Goal: Information Seeking & Learning: Check status

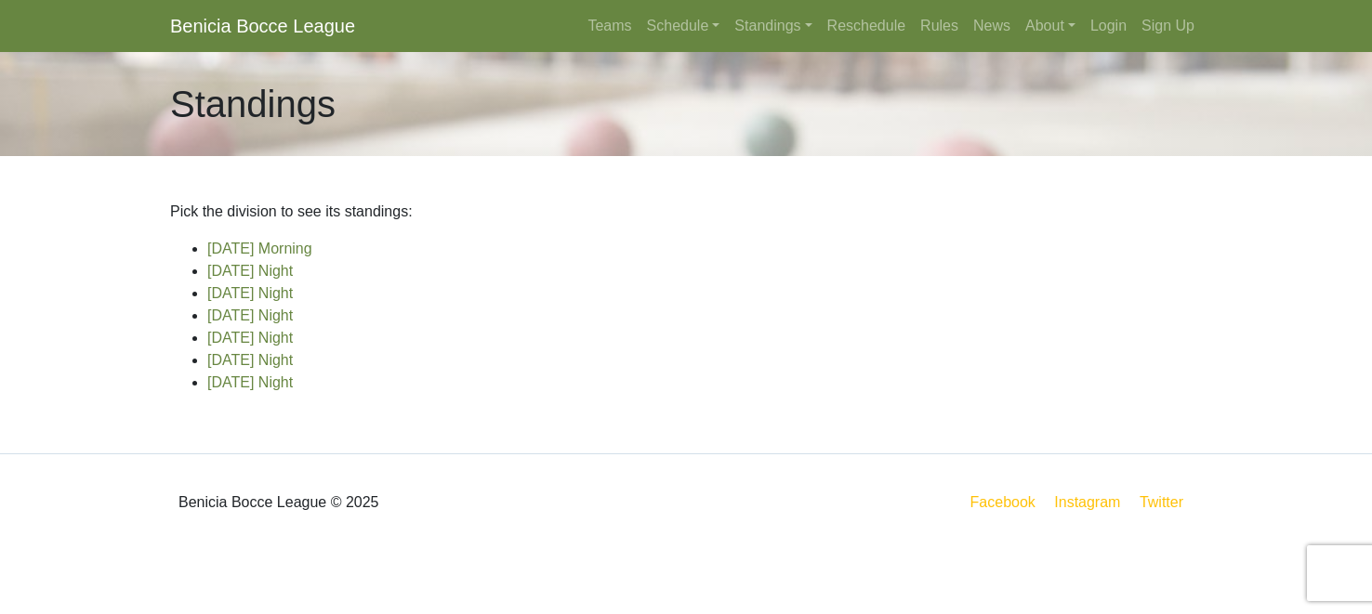
scroll to position [46, 0]
click at [289, 390] on link "[DATE] Night" at bounding box center [250, 383] width 86 height 16
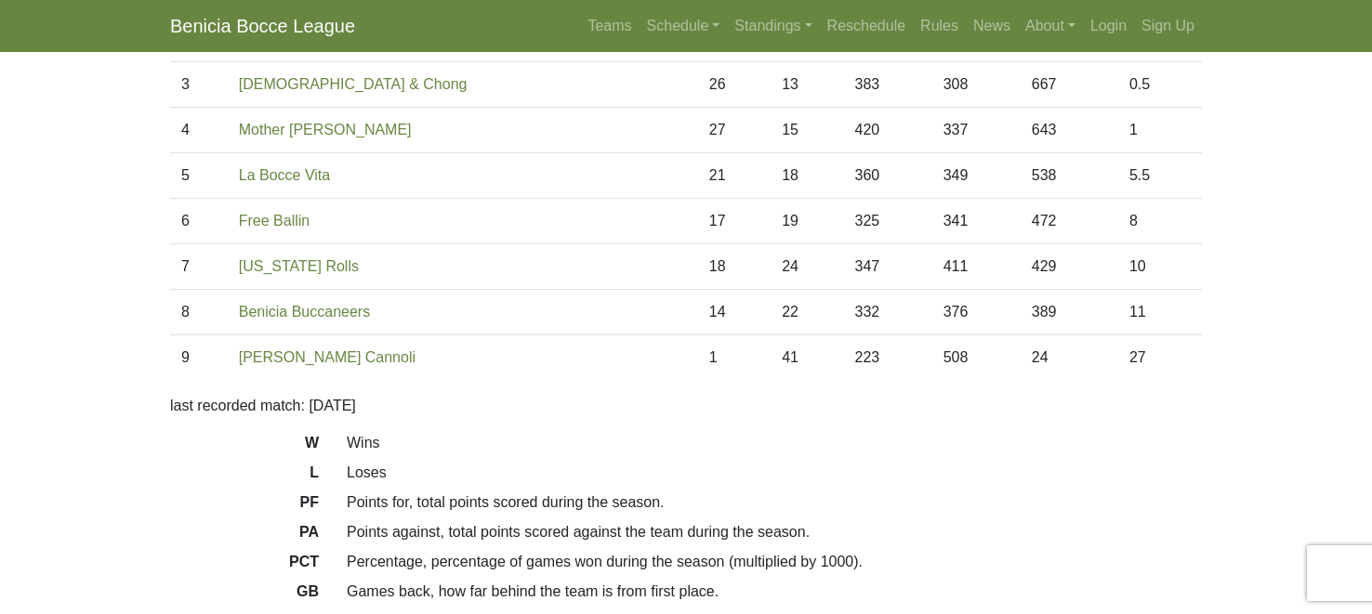
scroll to position [274, 0]
click at [640, 37] on link "Schedule" at bounding box center [684, 25] width 88 height 37
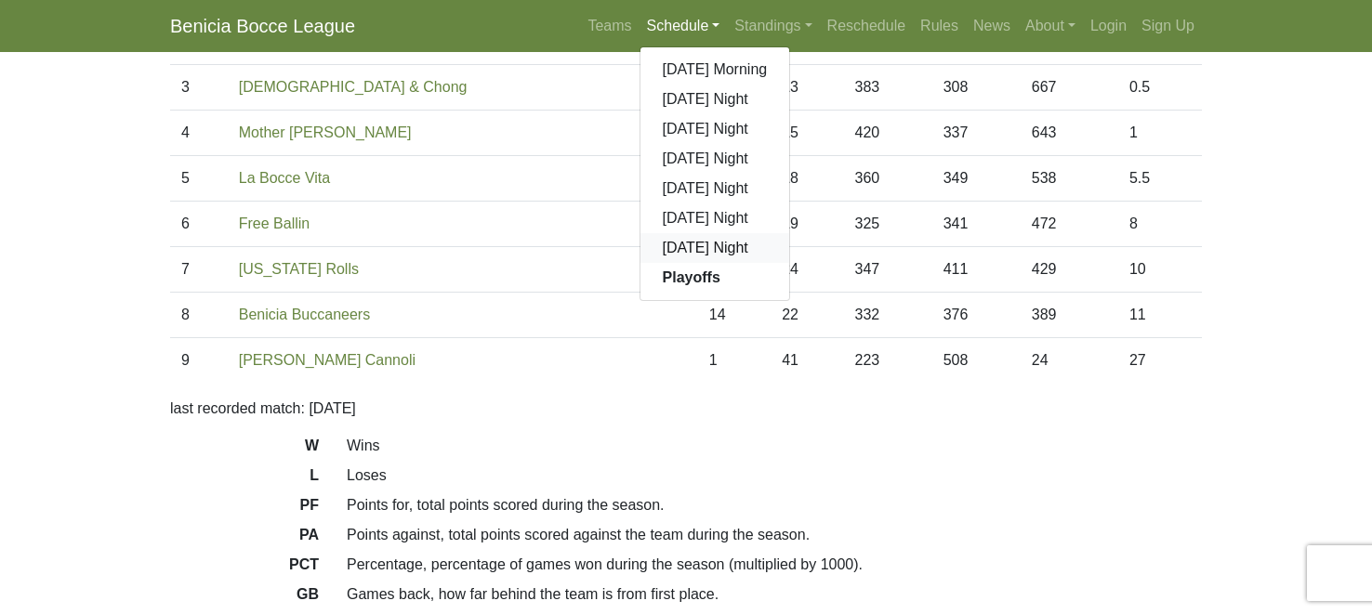
click at [640, 263] on link "[DATE] Night" at bounding box center [715, 248] width 150 height 30
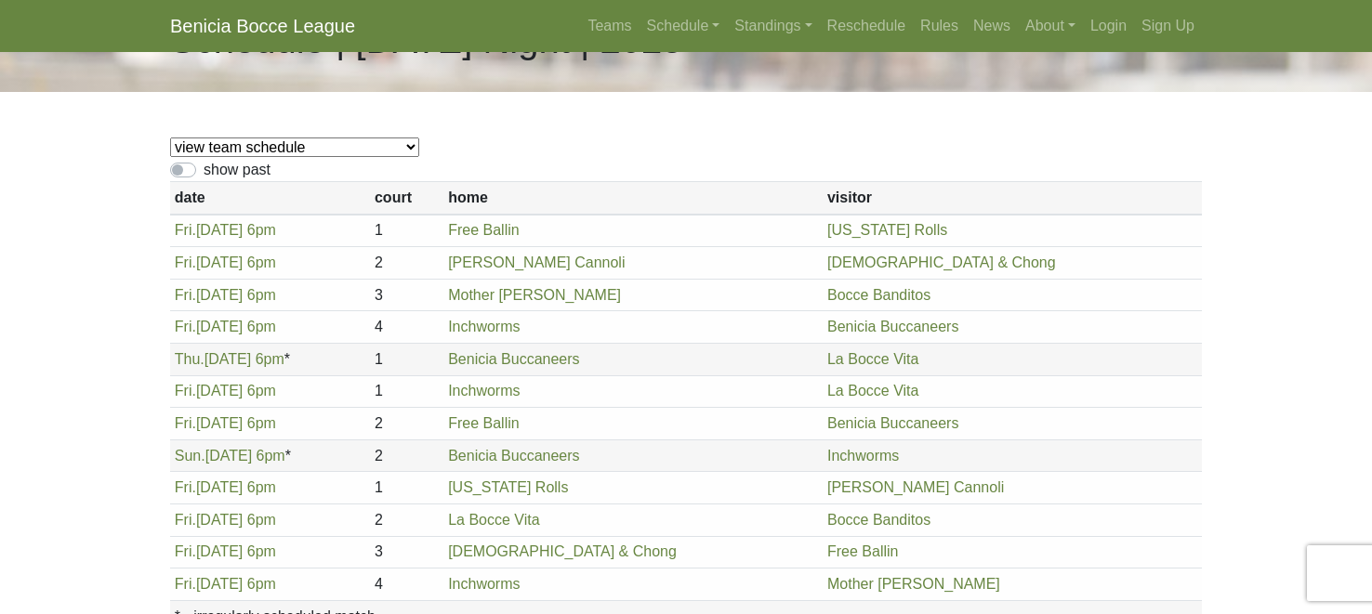
scroll to position [65, 0]
click at [745, 40] on link "Standings" at bounding box center [773, 25] width 92 height 37
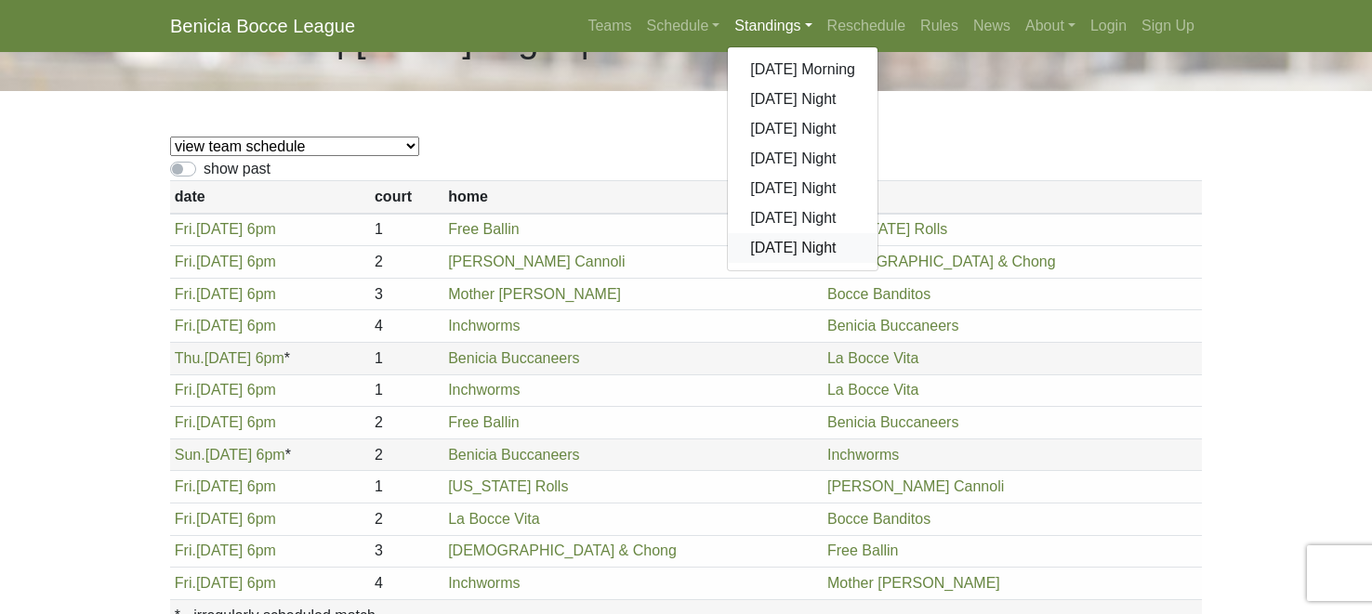
click at [756, 263] on link "[DATE] Night" at bounding box center [803, 248] width 150 height 30
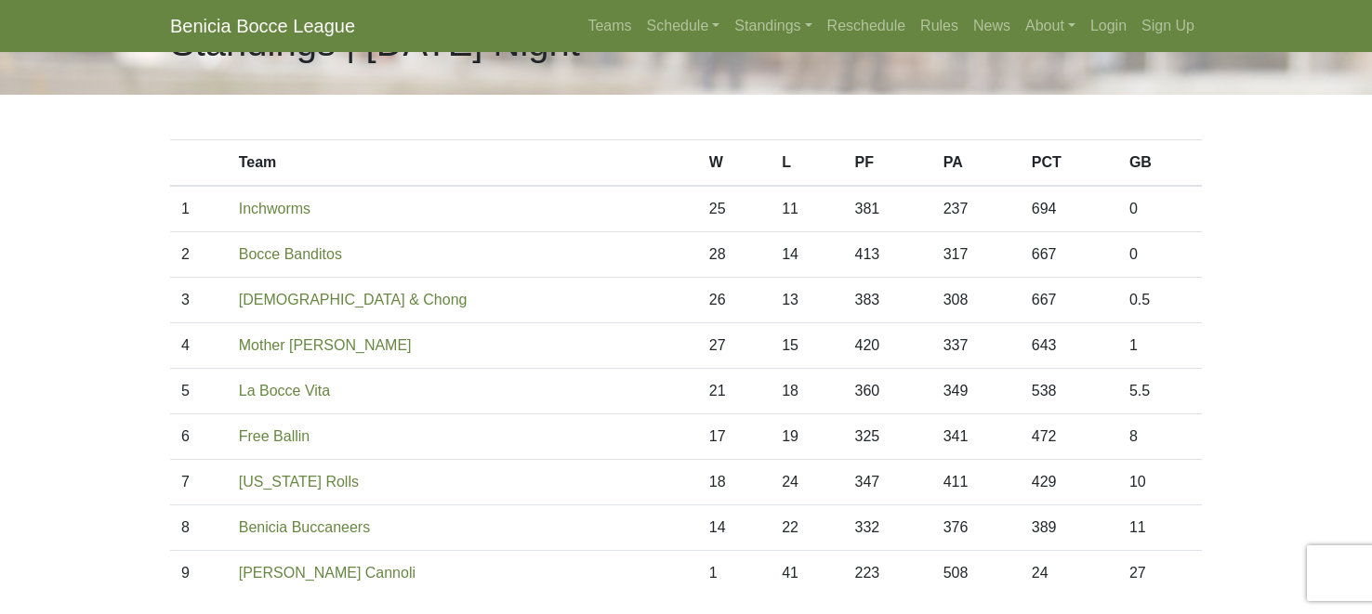
scroll to position [59, 0]
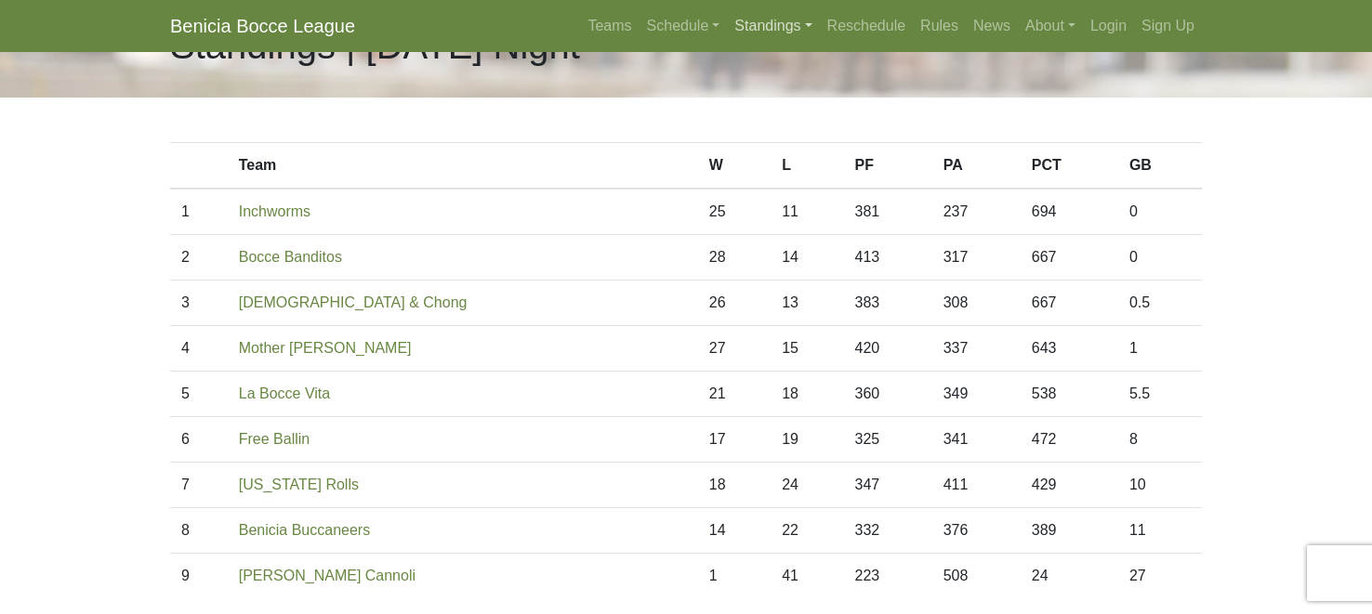
click at [740, 39] on link "Standings" at bounding box center [773, 25] width 92 height 37
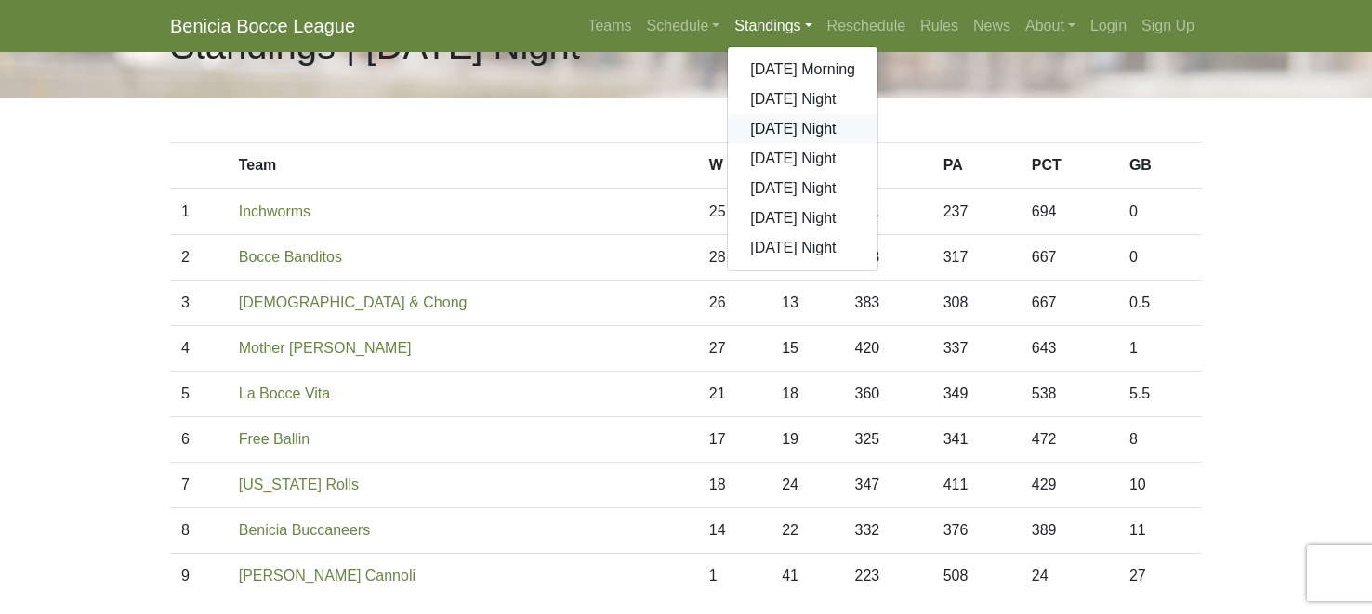
click at [733, 144] on link "[DATE] Night" at bounding box center [803, 129] width 150 height 30
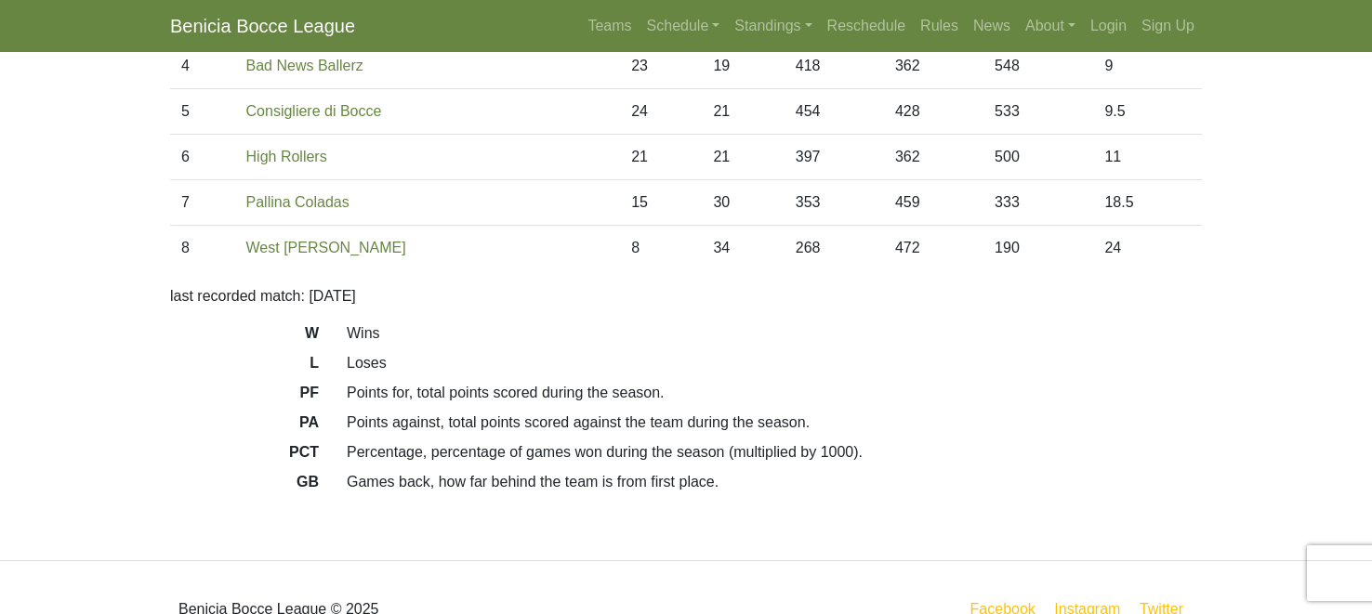
scroll to position [345, 0]
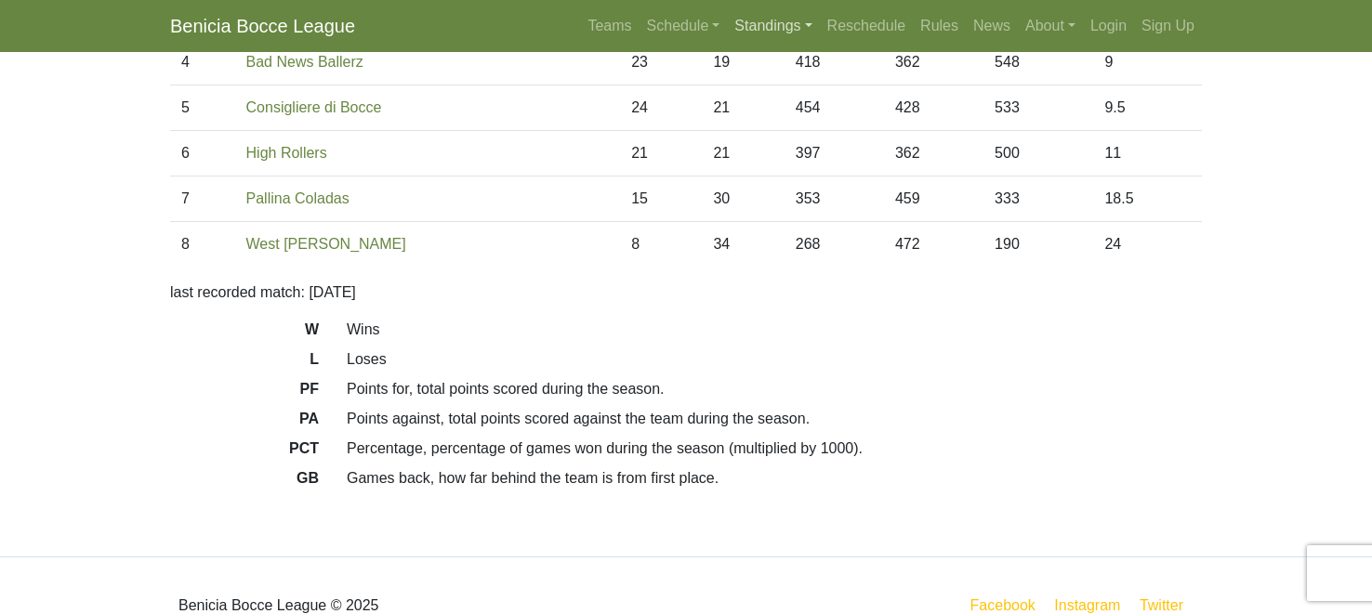
click at [769, 35] on link "Standings" at bounding box center [773, 25] width 92 height 37
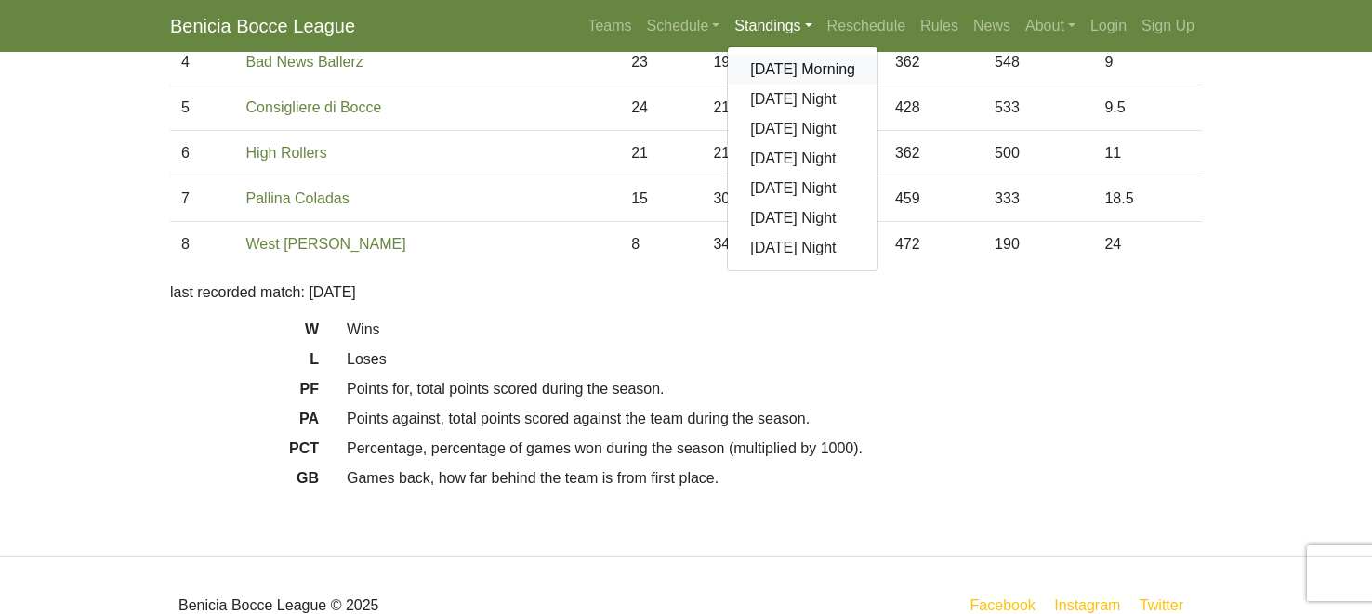
click at [774, 85] on link "[DATE] Morning" at bounding box center [803, 70] width 150 height 30
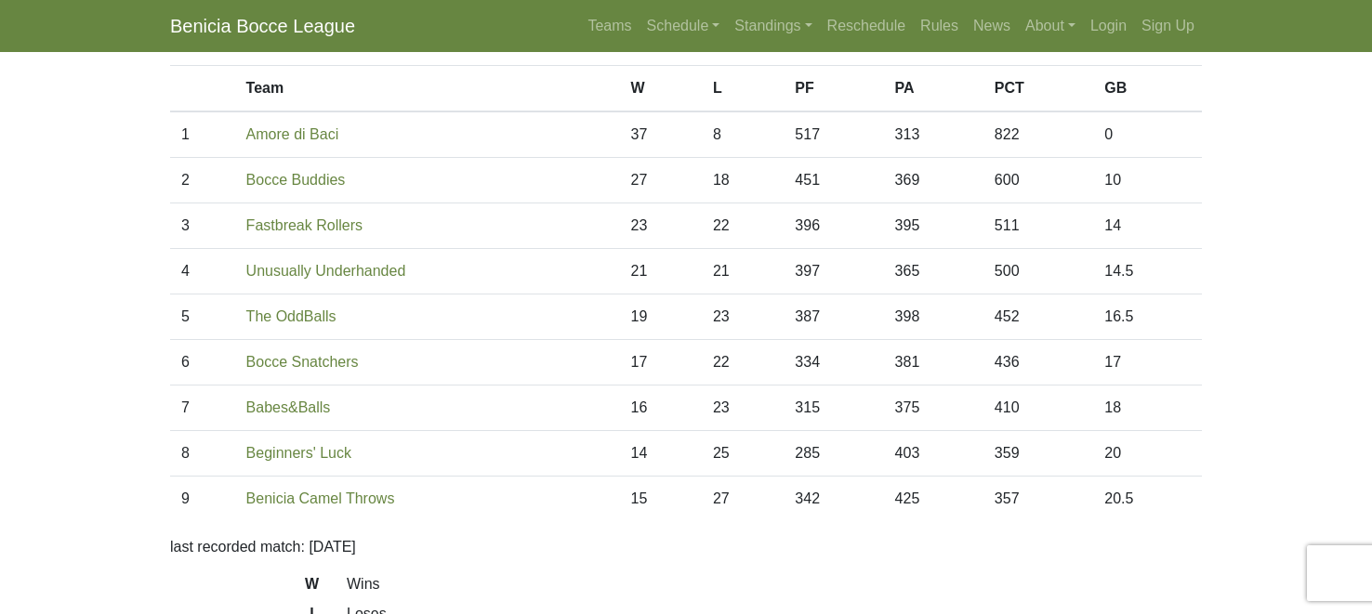
scroll to position [181, 0]
